Goal: Task Accomplishment & Management: Manage account settings

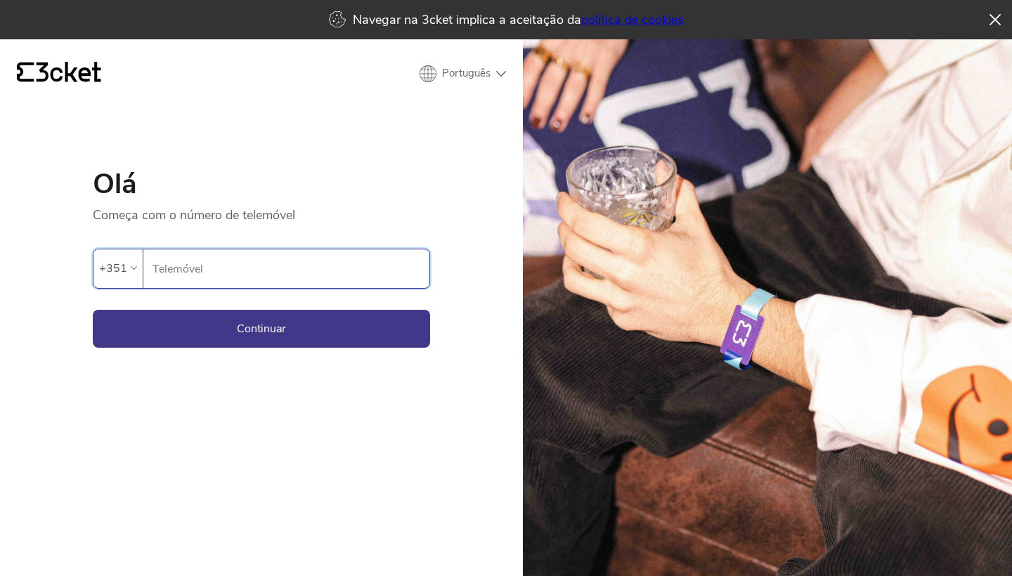
click at [323, 272] on input "Telemóvel" at bounding box center [291, 269] width 278 height 39
type input "965402675"
click at [262, 328] on button "Continuar" at bounding box center [261, 329] width 337 height 38
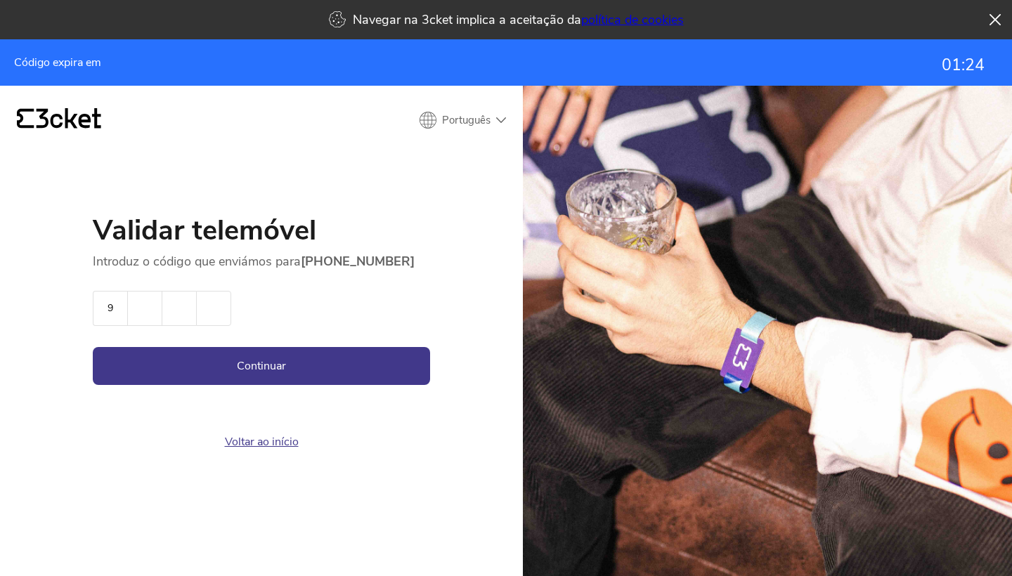
type input "9"
type input "4"
type input "7"
type input "5"
click at [335, 362] on button "Continuar" at bounding box center [261, 366] width 337 height 38
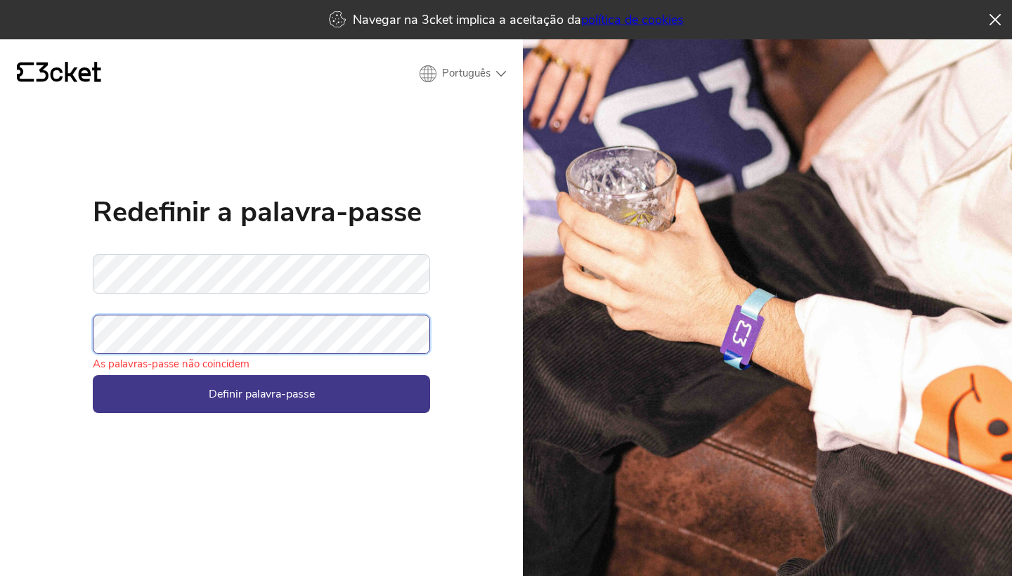
click at [262, 394] on button "Definir palavra-passe" at bounding box center [261, 394] width 337 height 38
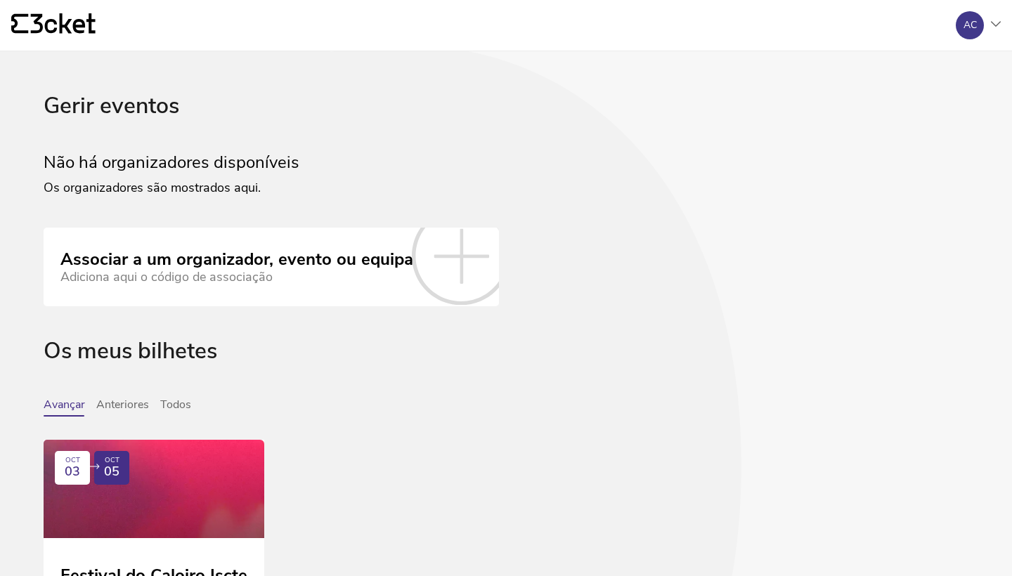
click at [436, 271] on icon at bounding box center [461, 256] width 98 height 98
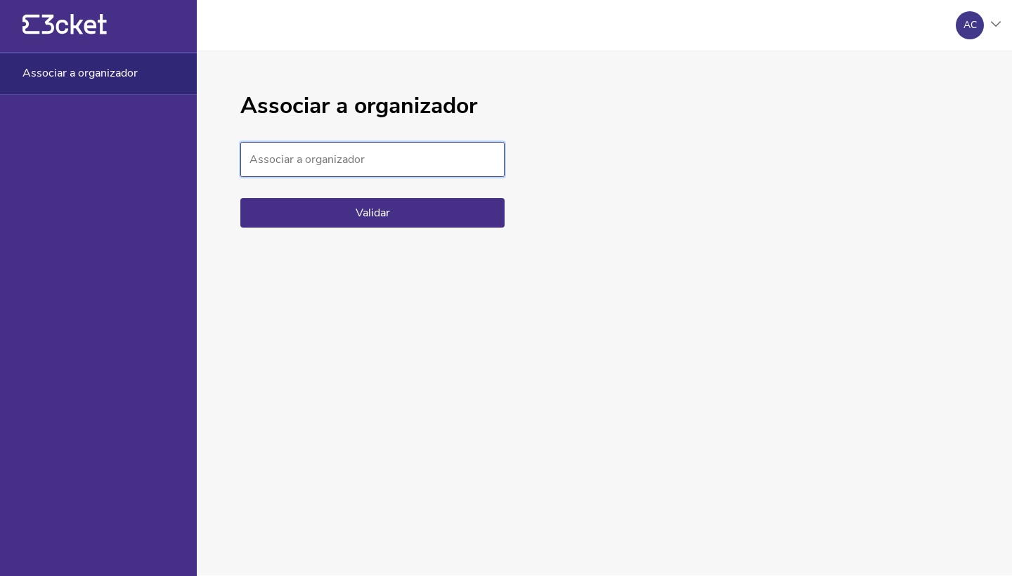
click at [359, 160] on input "Associar a organizador" at bounding box center [372, 159] width 264 height 35
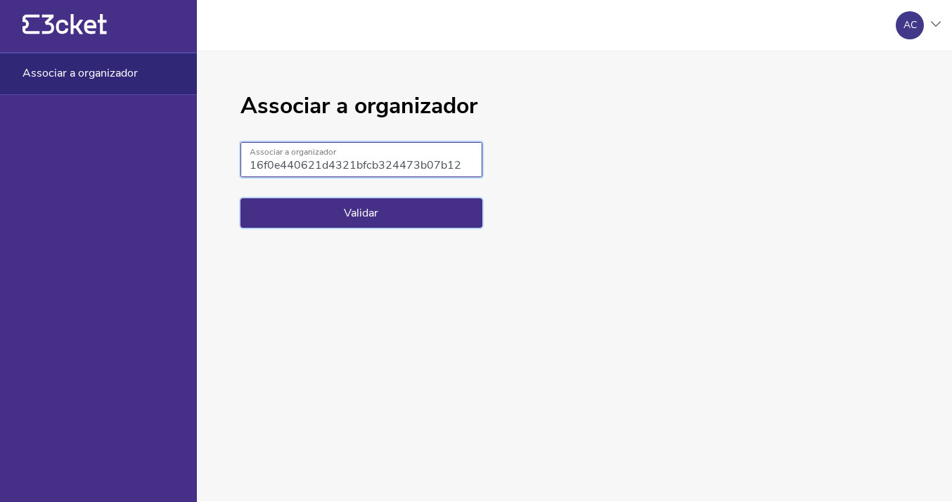
type input "16f0e440621d4321bfcb324473b07b12"
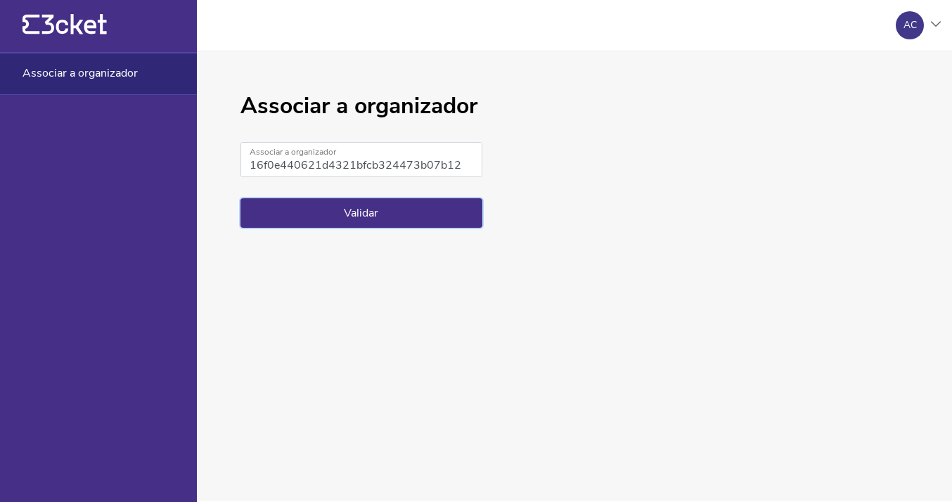
click at [269, 205] on button "Validar" at bounding box center [361, 213] width 242 height 30
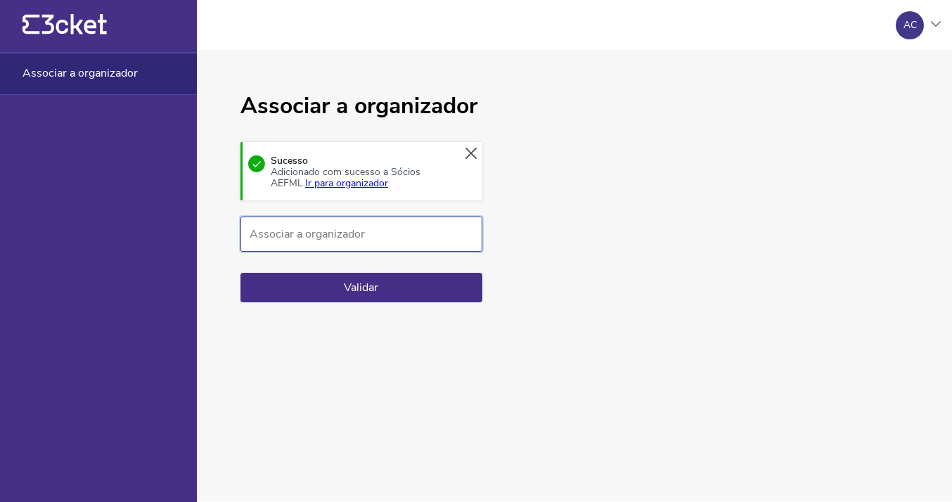
click at [305, 232] on input "Associar a organizador" at bounding box center [361, 234] width 242 height 35
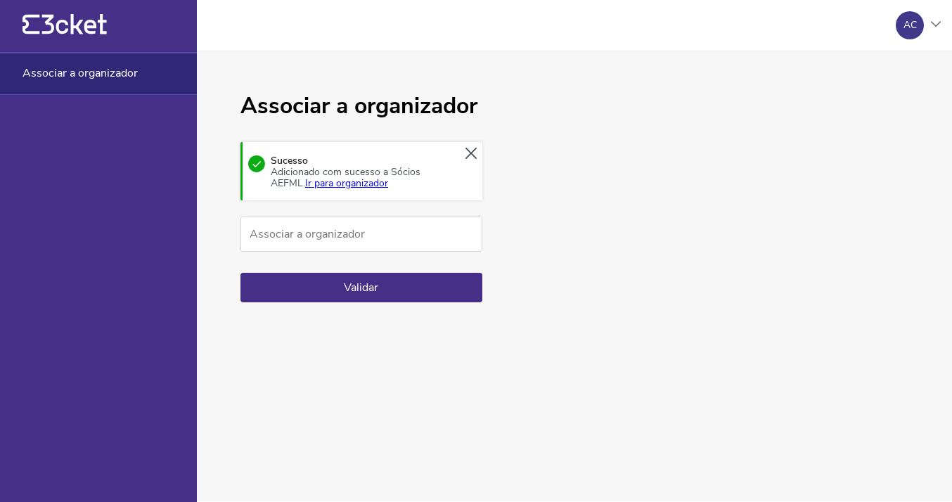
click at [306, 185] on link "Ir para organizador" at bounding box center [346, 182] width 83 height 13
